Goal: Check status: Check status

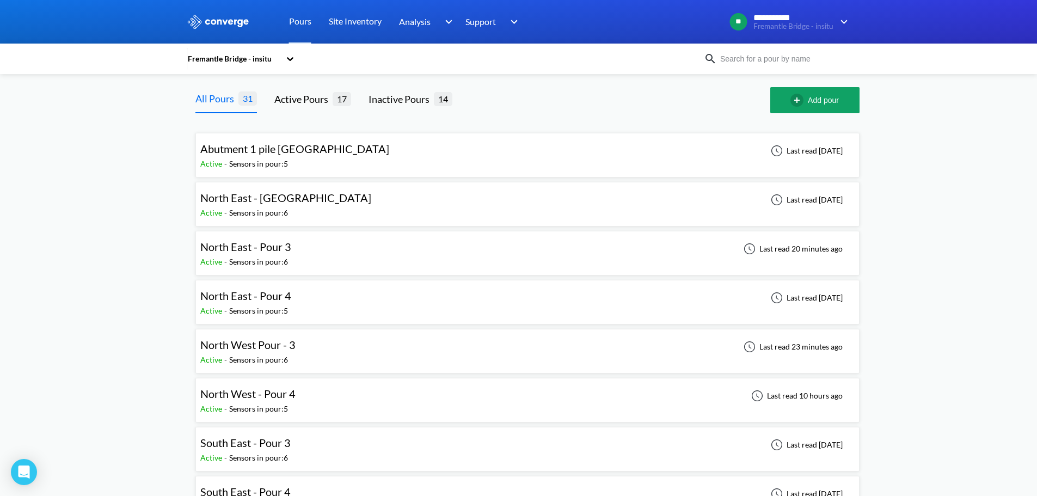
click at [323, 257] on div "North East - Pour 3 Active - Sensors in pour: 6 Last read 20 minutes ago" at bounding box center [527, 253] width 654 height 35
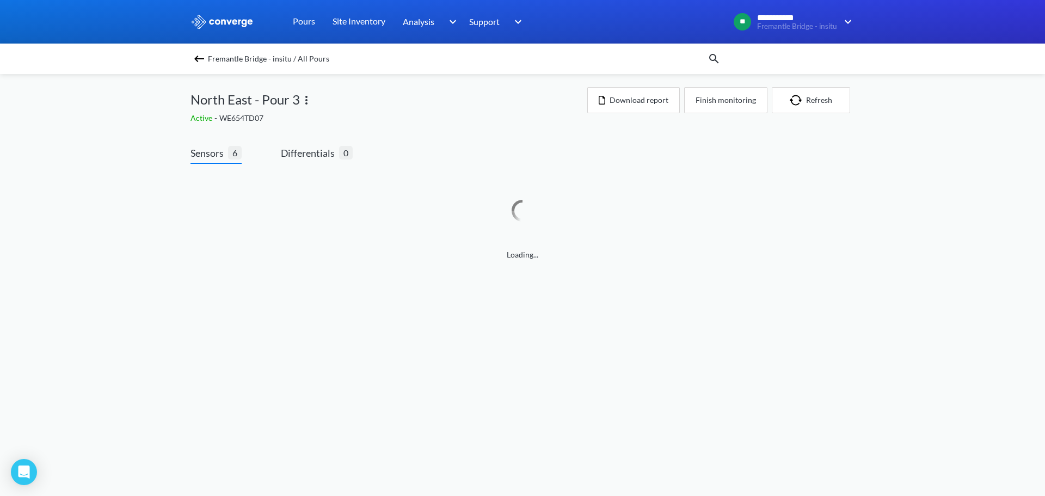
click at [172, 147] on div "**********" at bounding box center [522, 141] width 1045 height 282
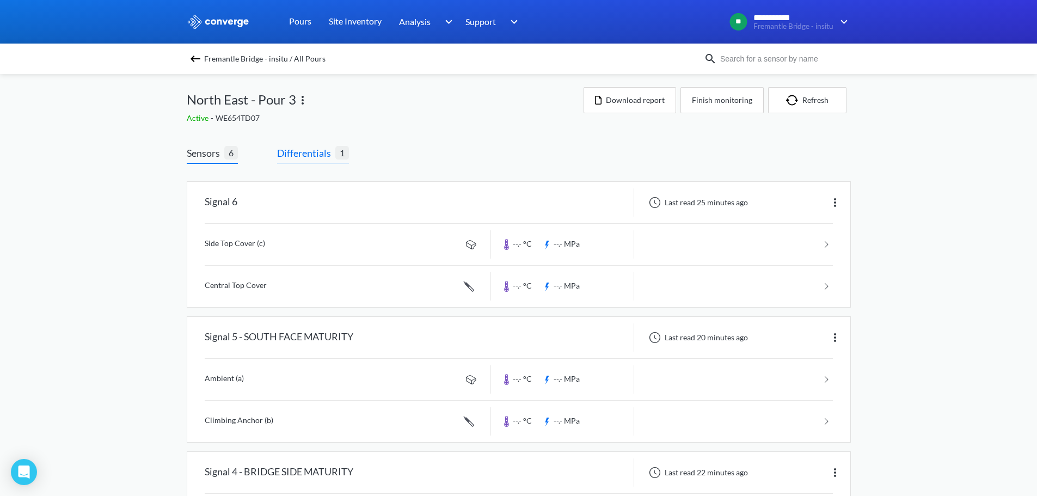
click at [314, 150] on span "Differentials" at bounding box center [306, 152] width 58 height 15
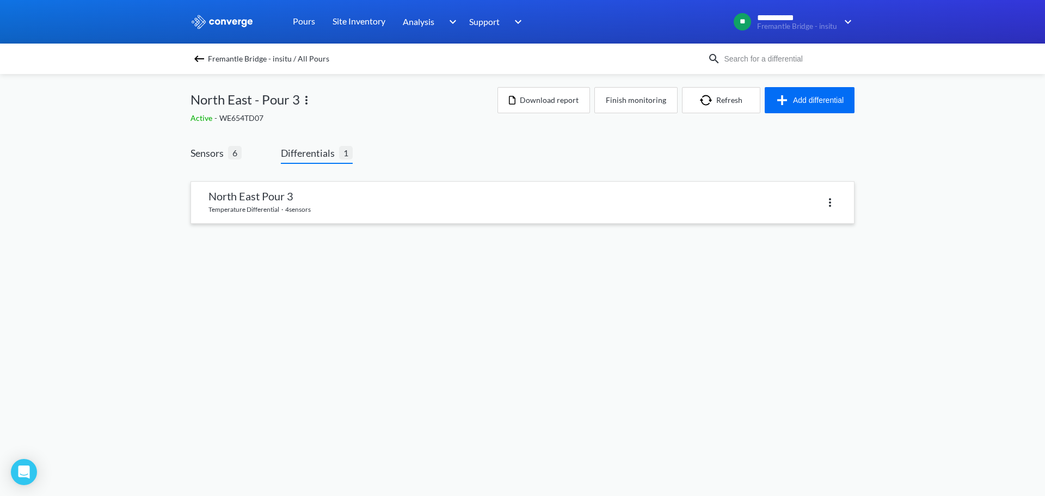
click at [223, 193] on link at bounding box center [522, 202] width 663 height 41
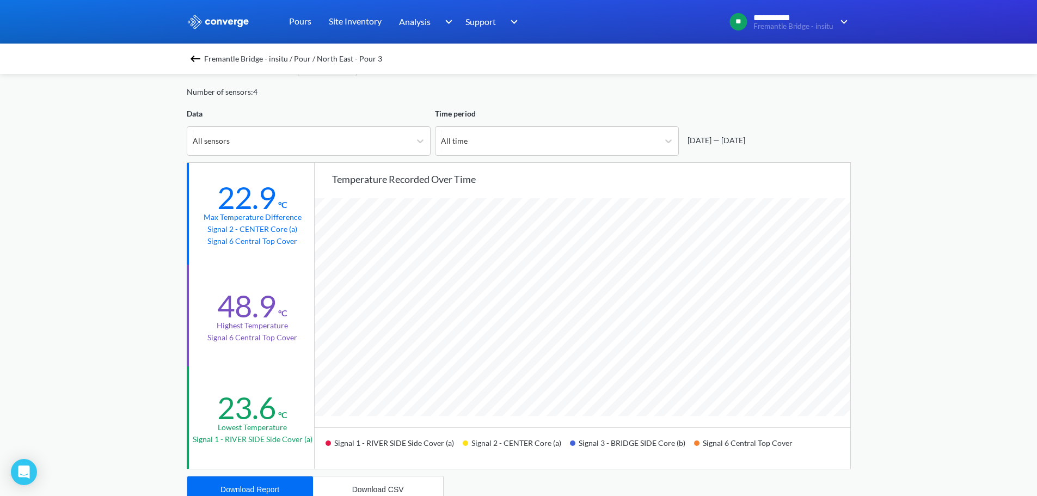
scroll to position [54, 0]
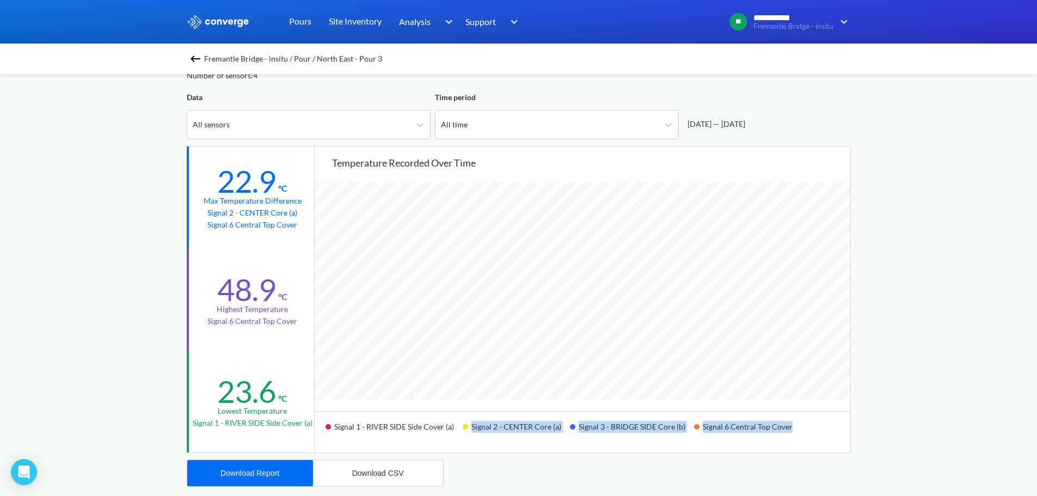
drag, startPoint x: 790, startPoint y: 431, endPoint x: 460, endPoint y: 433, distance: 329.7
click at [460, 433] on div "Signal 1 - RIVER SIDE Side Cover (a) Signal 2 - CENTER Core (a) Signal 3 - BRID…" at bounding box center [581, 431] width 535 height 41
click at [465, 432] on div "Signal 2 - CENTER Core (a)" at bounding box center [515, 431] width 107 height 26
drag, startPoint x: 685, startPoint y: 426, endPoint x: 496, endPoint y: 435, distance: 189.6
click at [496, 435] on div "Signal 1 - RIVER SIDE Side Cover (a) Signal 2 - CENTER Core (a) Signal 3 - BRID…" at bounding box center [581, 431] width 535 height 41
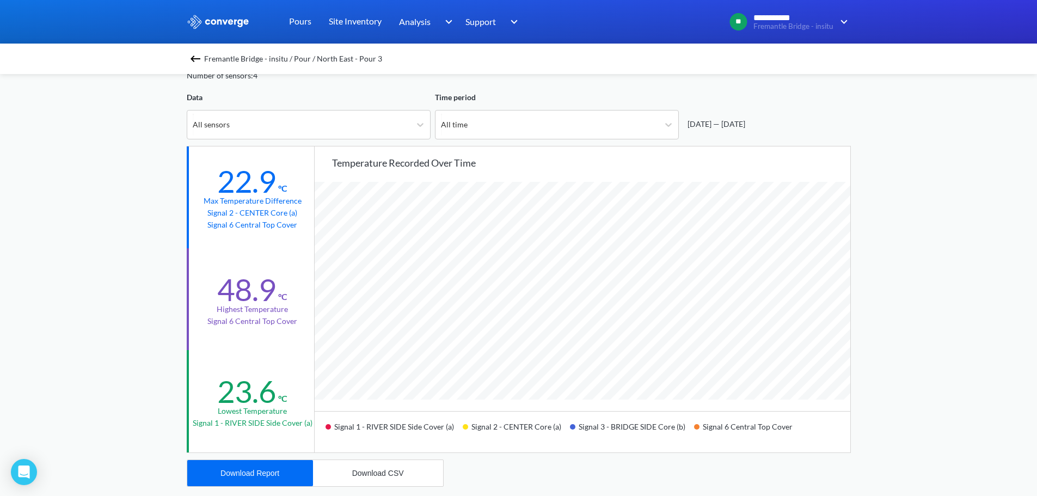
click at [857, 169] on div "**********" at bounding box center [518, 402] width 1037 height 912
drag, startPoint x: 706, startPoint y: 430, endPoint x: 805, endPoint y: 440, distance: 99.5
click at [805, 440] on div "Signal 1 - RIVER SIDE Side Cover (a) Signal 2 - CENTER Core (a) Signal 3 - BRID…" at bounding box center [581, 431] width 535 height 41
click at [941, 243] on div "**********" at bounding box center [518, 402] width 1037 height 912
drag, startPoint x: 224, startPoint y: 291, endPoint x: 302, endPoint y: 319, distance: 83.3
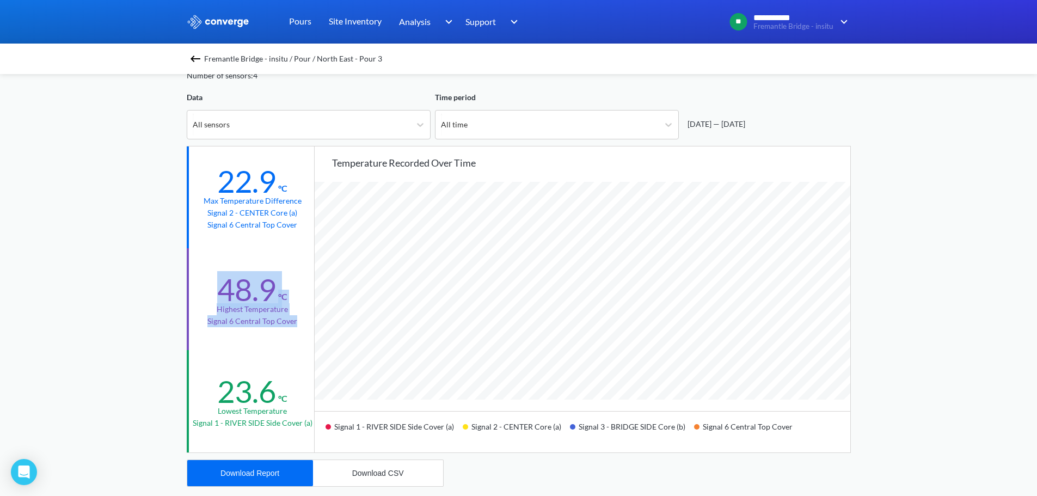
click at [302, 319] on div "48.9 °C Highest temperature Signal 6 Central Top Cover" at bounding box center [251, 299] width 129 height 102
click at [303, 324] on div "48.9 °C Highest temperature Signal 6 Central Top Cover" at bounding box center [251, 299] width 129 height 102
drag, startPoint x: 304, startPoint y: 322, endPoint x: 231, endPoint y: 256, distance: 97.5
click at [220, 276] on div "48.9 °C Highest temperature Signal 6 Central Top Cover" at bounding box center [251, 299] width 129 height 102
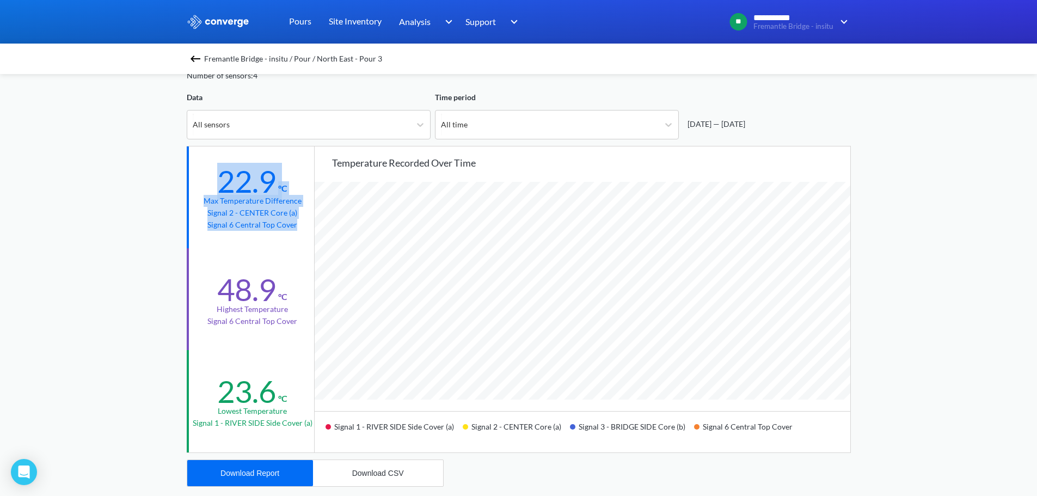
drag, startPoint x: 218, startPoint y: 176, endPoint x: 302, endPoint y: 226, distance: 97.9
click at [301, 228] on div "22.9 °C Max temperature difference Signal 2 - CENTER Core (a) Signal 6 Central …" at bounding box center [251, 197] width 129 height 102
click at [303, 225] on div "22.9 °C Max temperature difference Signal 2 - CENTER Core (a) Signal 6 Central …" at bounding box center [251, 197] width 129 height 102
click at [815, 92] on div "[DATE] — [DATE]" at bounding box center [764, 115] width 172 height 48
click at [30, 257] on div "**********" at bounding box center [518, 402] width 1037 height 912
